Goal: Information Seeking & Learning: Understand process/instructions

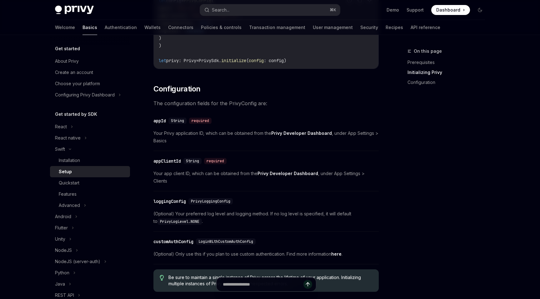
scroll to position [321, 0]
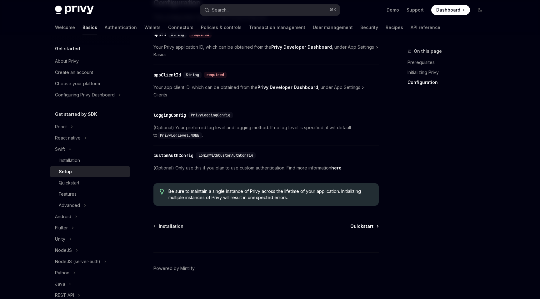
click at [353, 223] on span "Quickstart" at bounding box center [361, 226] width 23 height 6
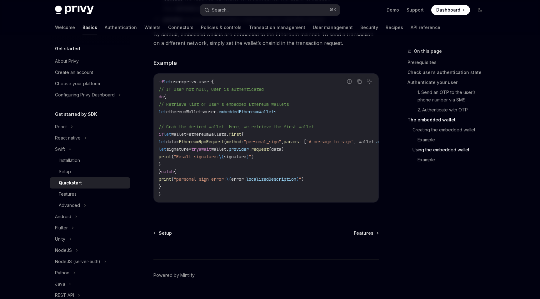
scroll to position [1278, 0]
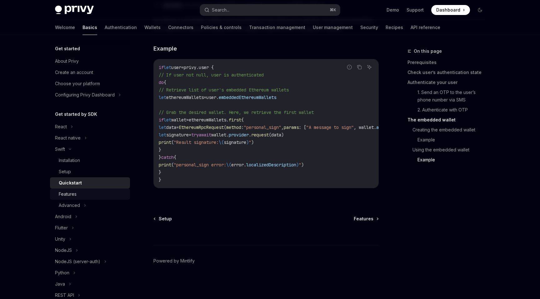
click at [75, 195] on div "Features" at bounding box center [68, 194] width 18 height 7
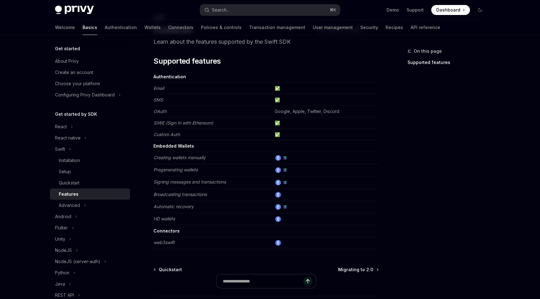
scroll to position [36, 0]
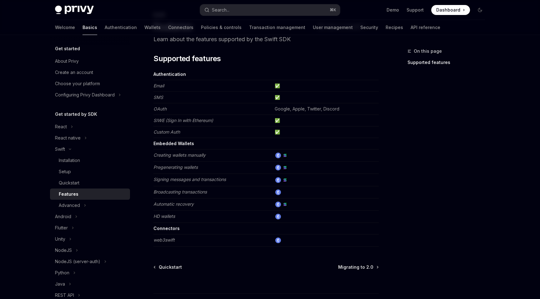
click at [279, 121] on td "✅" at bounding box center [325, 121] width 107 height 12
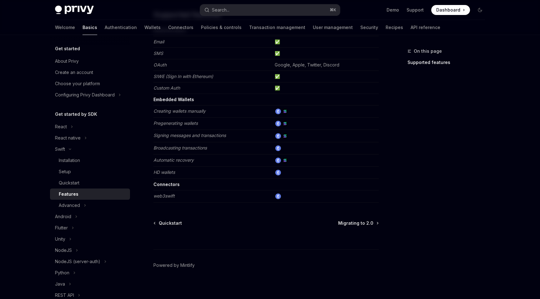
scroll to position [85, 0]
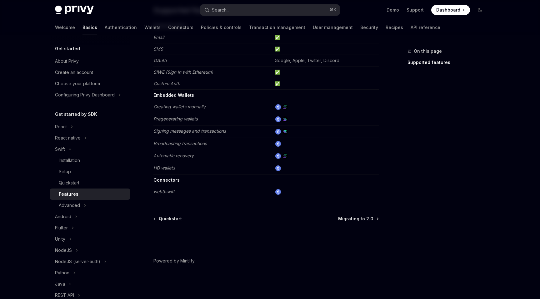
click at [280, 193] on img at bounding box center [278, 192] width 6 height 6
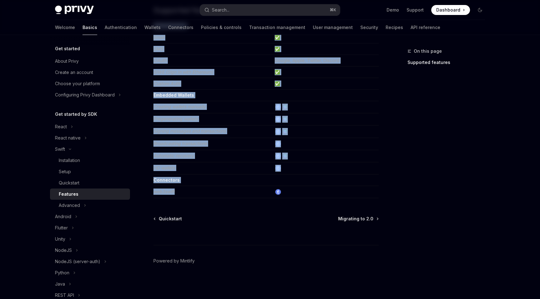
drag, startPoint x: 153, startPoint y: 193, endPoint x: 189, endPoint y: 193, distance: 35.6
click at [189, 193] on div "Swift Features OpenAI Open in ChatGPT Learn about the features supported by the…" at bounding box center [207, 131] width 345 height 336
click at [201, 196] on td "web3swift" at bounding box center [212, 192] width 119 height 12
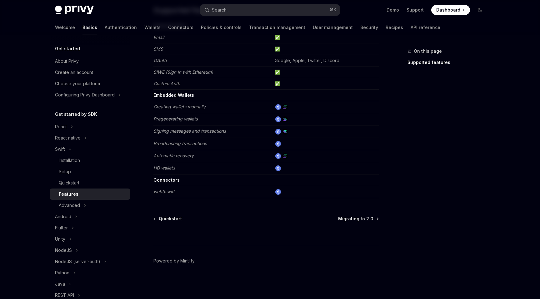
click at [169, 191] on em "web3swift" at bounding box center [163, 191] width 21 height 5
click at [182, 194] on td "web3swift" at bounding box center [212, 192] width 119 height 12
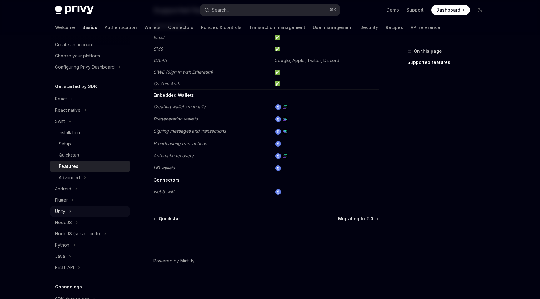
scroll to position [42, 0]
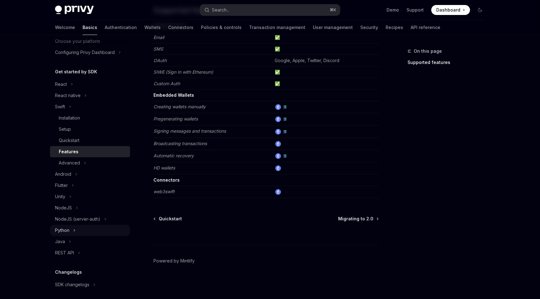
click at [76, 228] on div "Python" at bounding box center [90, 230] width 80 height 11
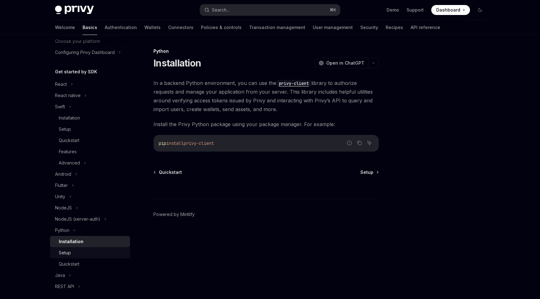
click at [75, 252] on div "Setup" at bounding box center [92, 252] width 67 height 7
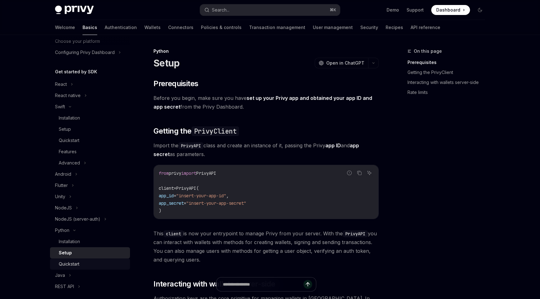
click at [77, 265] on div "Quickstart" at bounding box center [69, 264] width 21 height 7
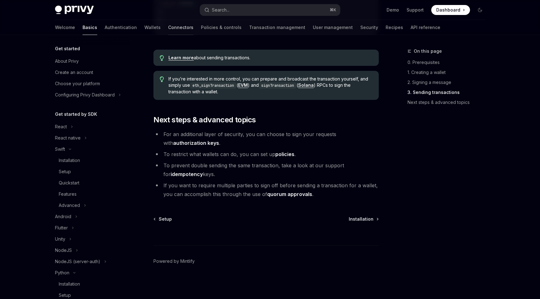
click at [168, 28] on link "Connectors" at bounding box center [180, 27] width 25 height 15
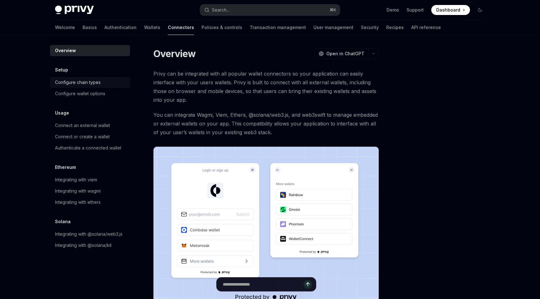
click at [93, 83] on div "Configure chain types" at bounding box center [78, 82] width 46 height 7
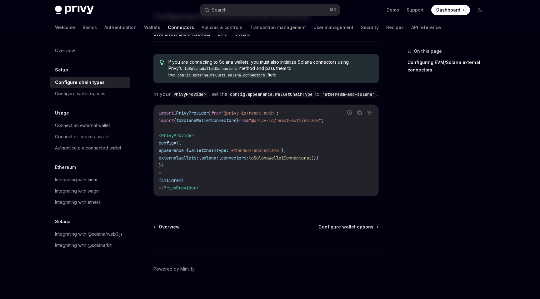
scroll to position [116, 0]
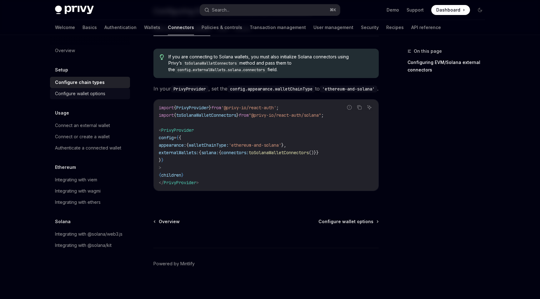
click at [84, 95] on div "Configure wallet options" at bounding box center [80, 93] width 50 height 7
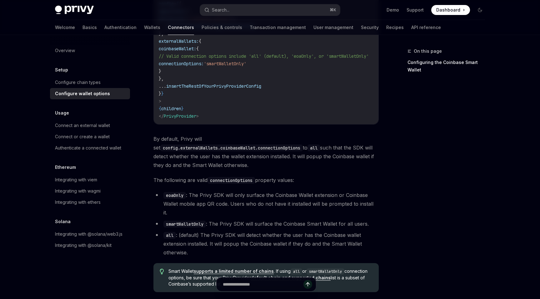
scroll to position [891, 0]
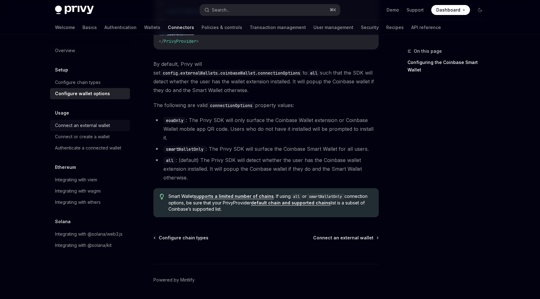
click at [88, 124] on div "Connect an external wallet" at bounding box center [82, 125] width 55 height 7
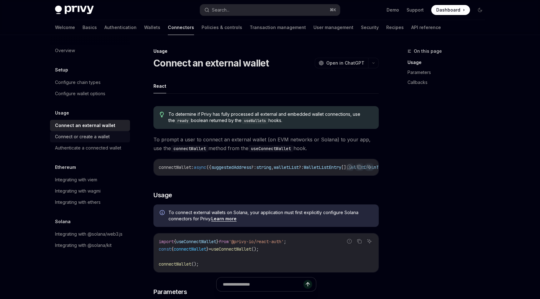
click at [96, 135] on div "Connect or create a wallet" at bounding box center [82, 136] width 55 height 7
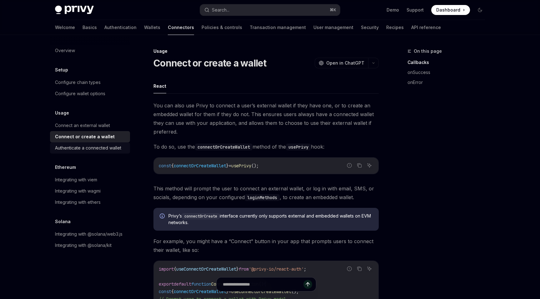
click at [98, 150] on div "Authenticate a connected wallet" at bounding box center [88, 147] width 66 height 7
type textarea "*"
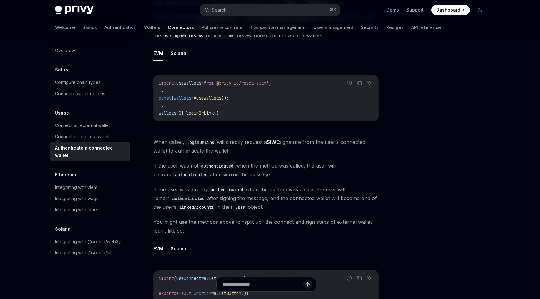
scroll to position [121, 0]
